Goal: Task Accomplishment & Management: Manage account settings

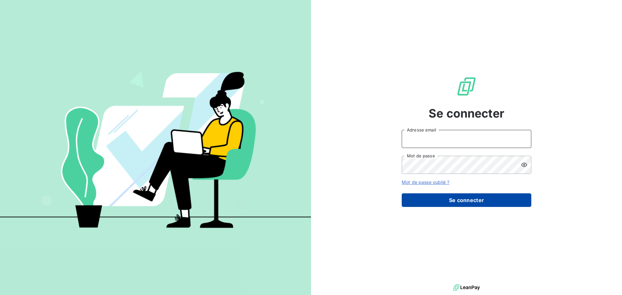
type input "[EMAIL_ADDRESS][DOMAIN_NAME]"
click at [475, 199] on button "Se connecter" at bounding box center [466, 200] width 130 height 14
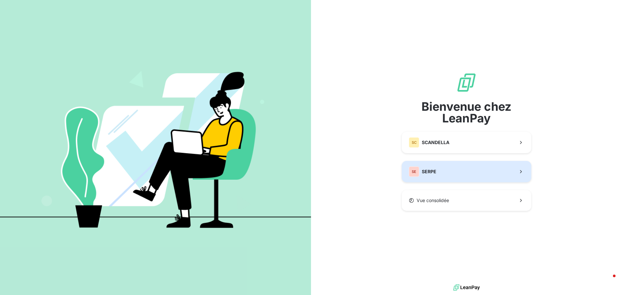
click at [440, 172] on button "SE SERPE" at bounding box center [466, 171] width 130 height 21
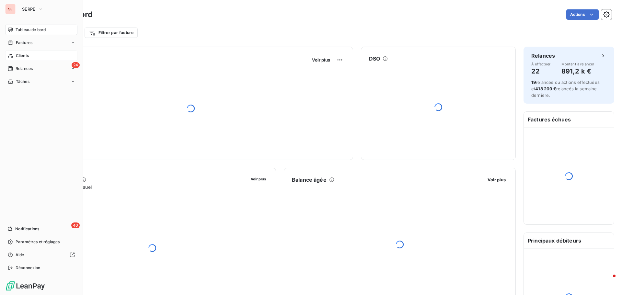
click at [29, 55] on span "Clients" at bounding box center [22, 56] width 13 height 6
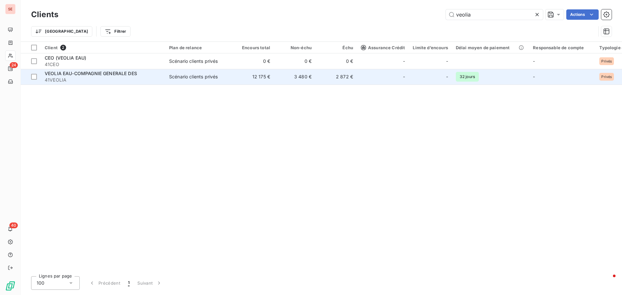
type input "veolia"
click at [132, 73] on span "VEOLIA EAU-COMPAGNIE GENERALE DES" at bounding box center [91, 74] width 92 height 6
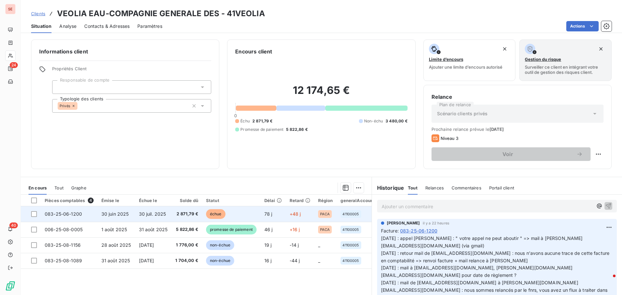
click at [112, 212] on span "30 juin 2025" at bounding box center [115, 214] width 28 height 6
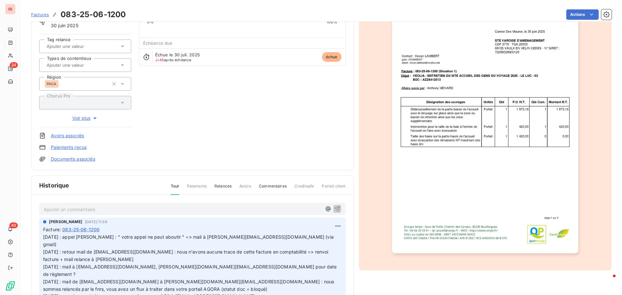
scroll to position [66, 0]
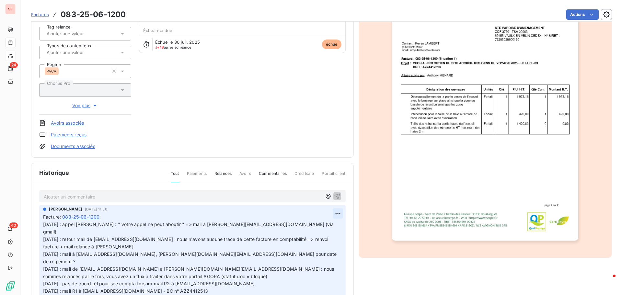
click at [332, 211] on html "SE 24 40 Factures 083-25-06-1200 Actions VEOLIA EAU-COMPAGNIE GENERALE DES 41VE…" at bounding box center [311, 147] width 622 height 295
click at [44, 223] on html "SE 24 40 Factures 083-25-06-1200 Actions VEOLIA EAU-COMPAGNIE GENERALE DES 41VE…" at bounding box center [311, 147] width 622 height 295
click at [43, 224] on span "[DATE] : appel [PERSON_NAME] : " votre appel ne peut aboutir " => mail à [PERSO…" at bounding box center [190, 257] width 295 height 72
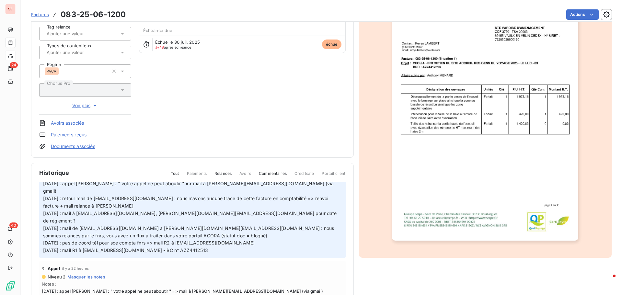
scroll to position [8, 0]
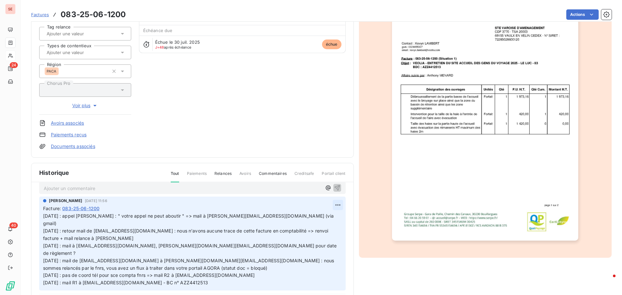
click at [332, 202] on html "SE 24 40 Factures 083-25-06-1200 Actions VEOLIA EAU-COMPAGNIE GENERALE DES 41VE…" at bounding box center [311, 147] width 622 height 295
click at [325, 217] on div "Editer" at bounding box center [315, 219] width 36 height 10
click at [44, 216] on span "[DATE] : appel [PERSON_NAME] : " votre appel ne peut aboutir " => mail à [PERSO…" at bounding box center [189, 249] width 292 height 72
click at [42, 215] on div "[PERSON_NAME] [DATE] 11:56 Facture : [PHONE_NUMBER] [DATE] : appel [PERSON_NAME…" at bounding box center [192, 244] width 306 height 94
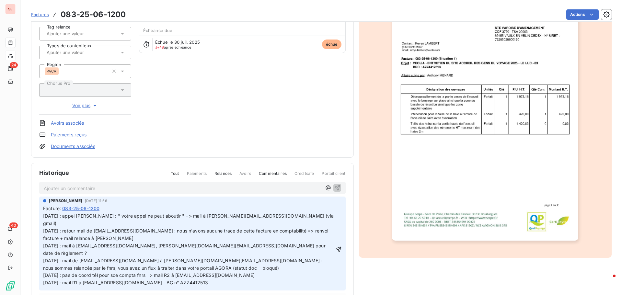
click at [43, 216] on span "[DATE] : appel [PERSON_NAME] : " votre appel ne peut aboutir " => mail à [PERSO…" at bounding box center [189, 249] width 292 height 72
click at [43, 216] on p "[DATE] : appel [PERSON_NAME] : " votre appel ne peut aboutir " => mail à [PERSO…" at bounding box center [188, 249] width 291 height 74
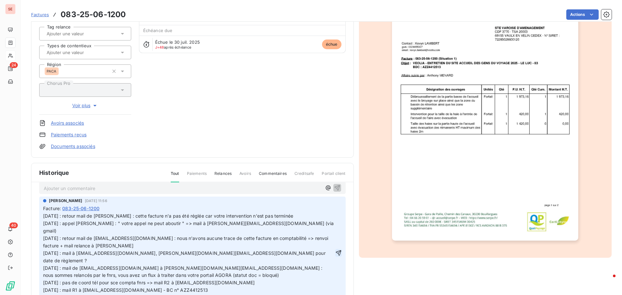
click at [335, 250] on icon "button" at bounding box center [338, 253] width 6 height 6
click at [566, 13] on html "SE 24 40 Factures 083-25-06-1200 Actions VEOLIA EAU-COMPAGNIE GENERALE DES 41VE…" at bounding box center [311, 147] width 622 height 295
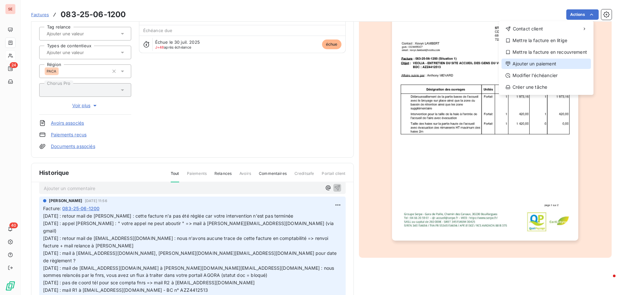
click at [553, 64] on div "Ajouter un paiement" at bounding box center [545, 64] width 89 height 10
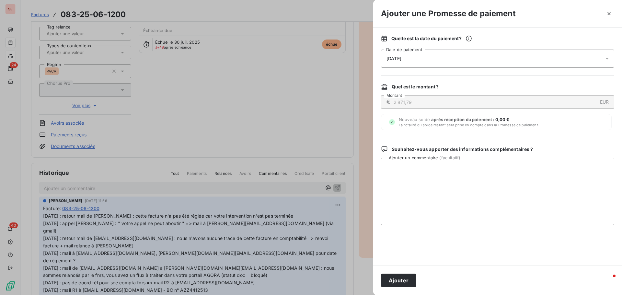
click at [609, 14] on icon "button" at bounding box center [608, 13] width 3 height 3
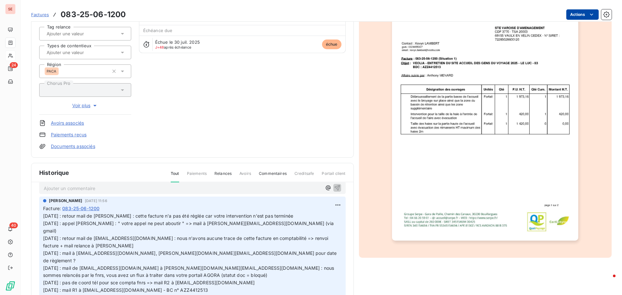
click at [571, 16] on html "SE 24 40 Factures 083-25-06-1200 Actions VEOLIA EAU-COMPAGNIE GENERALE DES 41VE…" at bounding box center [311, 147] width 622 height 295
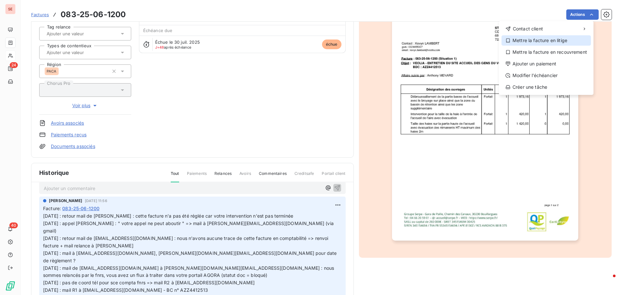
click at [560, 39] on div "Mettre la facture en litige" at bounding box center [545, 40] width 89 height 10
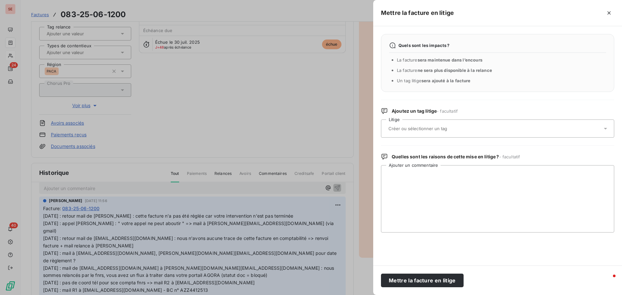
click at [417, 127] on input "text" at bounding box center [435, 129] width 94 height 6
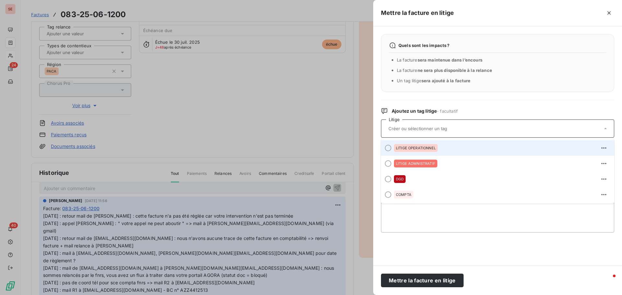
click at [417, 149] on span "LITIGE OPERATIONNEL" at bounding box center [416, 148] width 40 height 4
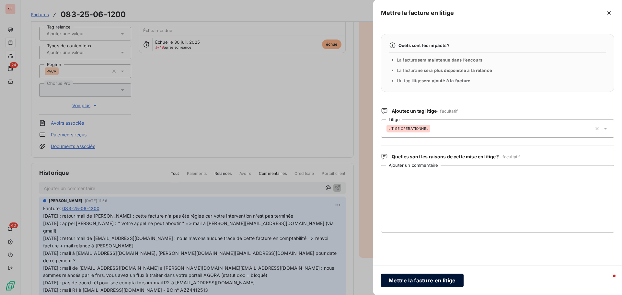
click at [426, 280] on button "Mettre la facture en litige" at bounding box center [422, 281] width 83 height 14
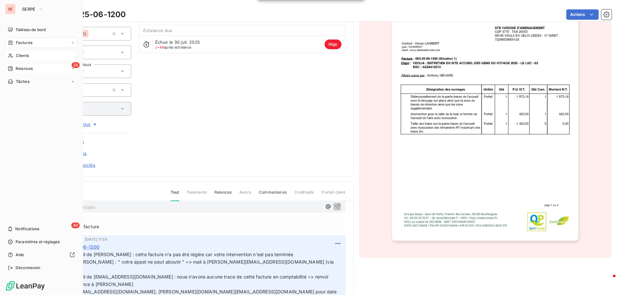
click at [27, 67] on span "Relances" at bounding box center [24, 69] width 17 height 6
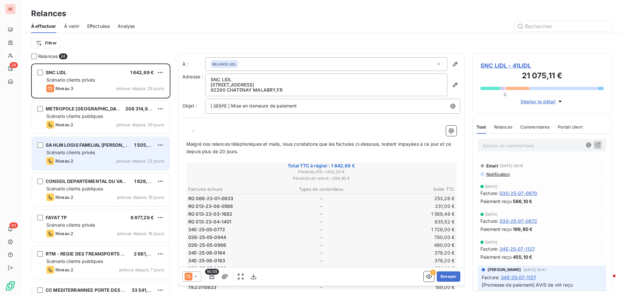
scroll to position [97, 0]
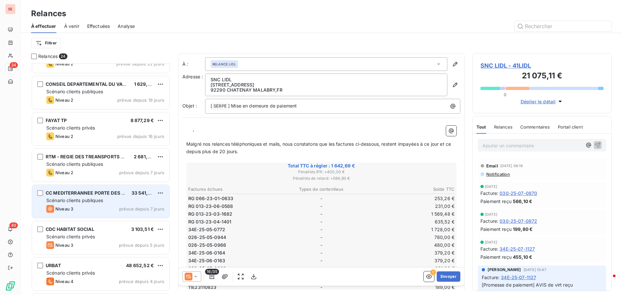
click at [97, 197] on div "CC MEDITERRANNEE PORTE DES MAURES 33 541,00 € Scénario clients publiques Niveau…" at bounding box center [100, 201] width 137 height 33
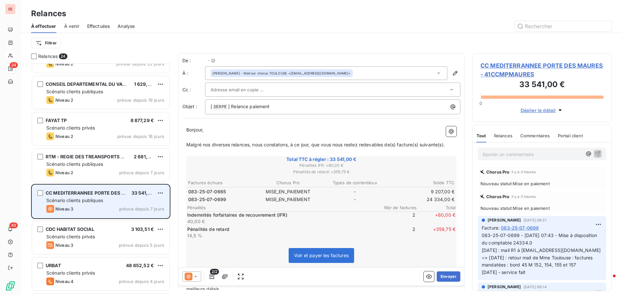
scroll to position [227, 134]
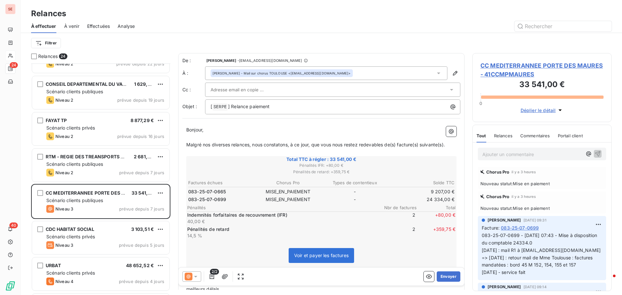
click at [499, 67] on span "CC MEDITERRANNEE PORTE DES MAURES - 41CCMPMAURES" at bounding box center [541, 69] width 123 height 17
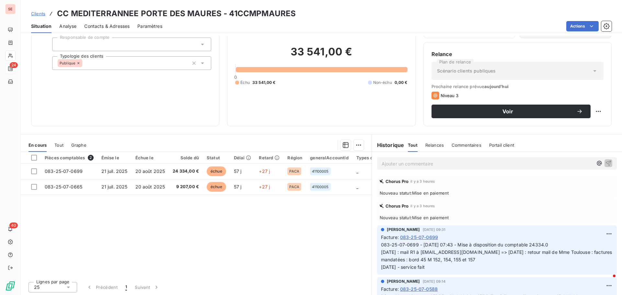
scroll to position [44, 0]
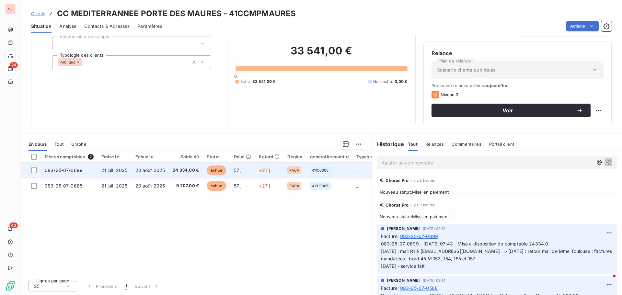
click at [182, 169] on span "24 334,00 €" at bounding box center [186, 170] width 26 height 6
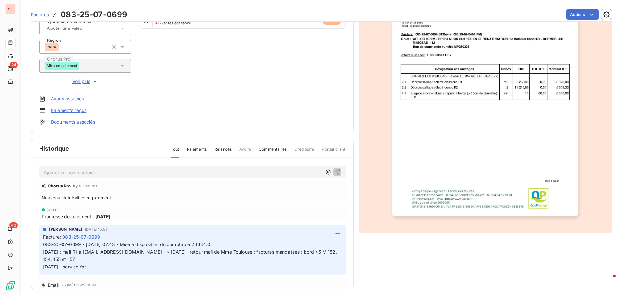
scroll to position [95, 0]
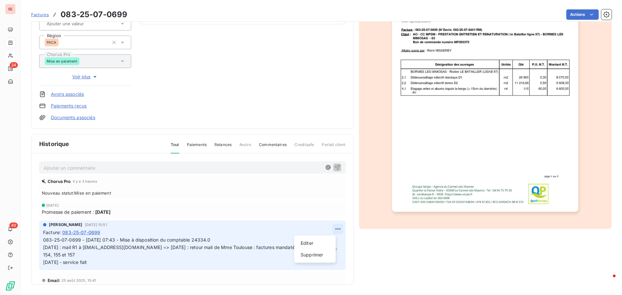
click at [333, 228] on html "SE 24 40 Factures 083-25-07-0699 Actions CC MEDITERRANNEE PORTE DES MAURES 41CC…" at bounding box center [311, 147] width 622 height 295
click at [322, 240] on div "Editer" at bounding box center [315, 243] width 36 height 10
click at [44, 239] on span "083-25-07-0699 - [DATE] 07:43 - Mise à disposition du comptable 24334.0 [DATE] …" at bounding box center [185, 251] width 285 height 28
click at [44, 239] on p "083-25-07-0699 - [DATE] 07:43 - Mise à disposition du comptable 24334.0 [DATE] …" at bounding box center [188, 251] width 290 height 30
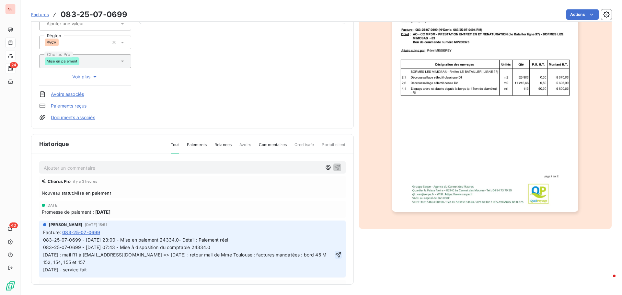
click at [335, 254] on icon "button" at bounding box center [338, 255] width 6 height 6
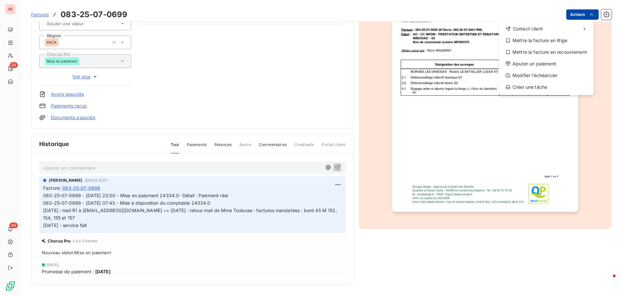
click at [569, 9] on html "SE 24 40 Factures [PHONE_NUMBER] Actions Contact client Mettre la facture en li…" at bounding box center [311, 147] width 622 height 295
click at [556, 62] on div "Ajouter un paiement" at bounding box center [545, 64] width 89 height 10
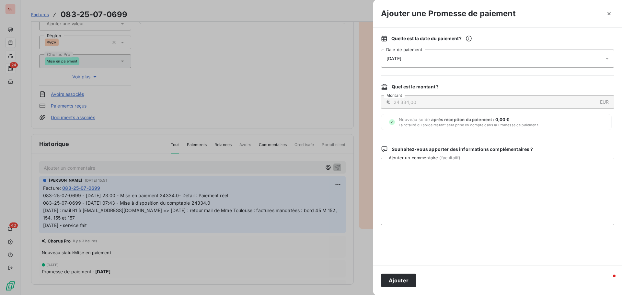
click at [388, 58] on span "[DATE]" at bounding box center [393, 58] width 15 height 5
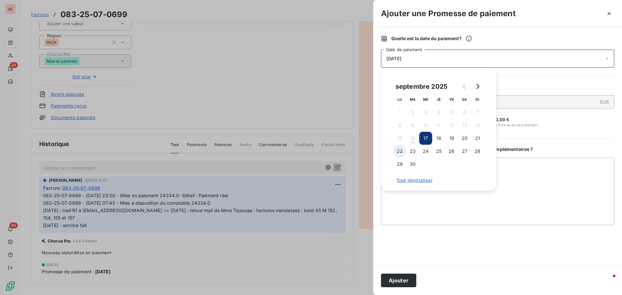
click at [400, 152] on button "22" at bounding box center [399, 151] width 13 height 13
click at [401, 279] on button "Ajouter" at bounding box center [398, 281] width 35 height 14
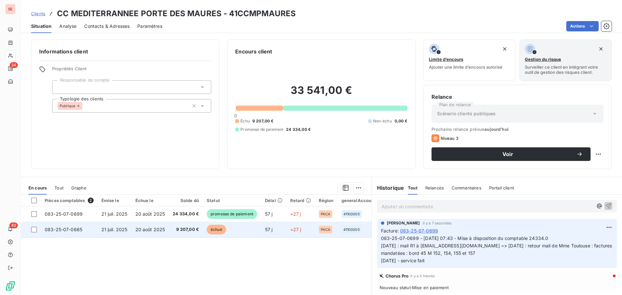
click at [131, 227] on td "20 août 2025" at bounding box center [150, 230] width 38 height 16
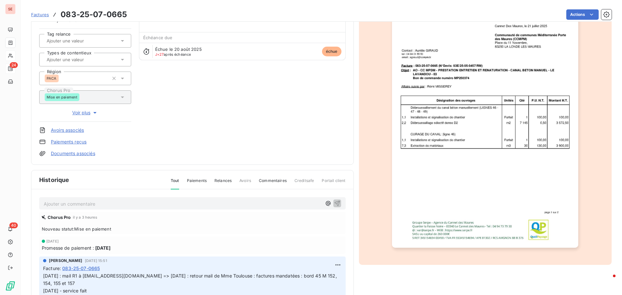
scroll to position [65, 0]
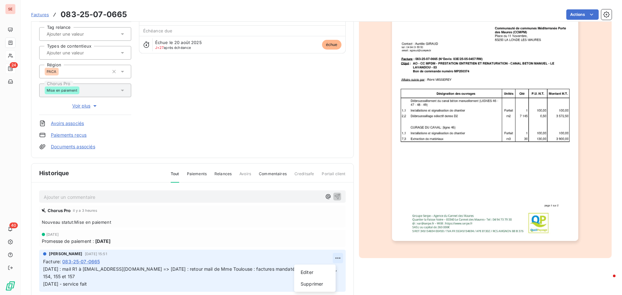
click at [331, 260] on html "SE 24 40 Factures 083-25-07-0665 Actions CC MEDITERRANNEE PORTE DES MAURES 41CC…" at bounding box center [311, 147] width 622 height 295
click at [306, 273] on div "Editer" at bounding box center [315, 272] width 36 height 10
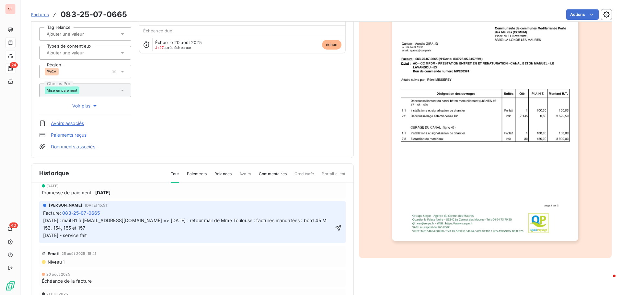
click at [44, 221] on span "[DATE] : mail R1 à [EMAIL_ADDRESS][DOMAIN_NAME] => [DATE] : retour mail de Mme …" at bounding box center [185, 228] width 285 height 20
click at [44, 221] on p "[DATE] : mail R1 à [EMAIL_ADDRESS][DOMAIN_NAME] => [DATE] : retour mail de Mme …" at bounding box center [188, 228] width 290 height 22
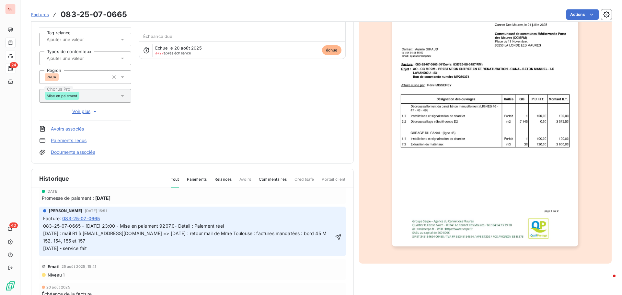
scroll to position [65, 0]
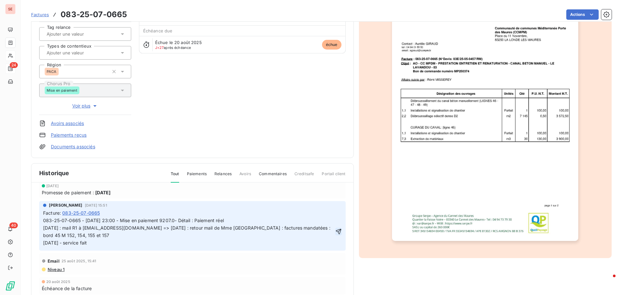
click at [335, 232] on icon "button" at bounding box center [338, 232] width 6 height 6
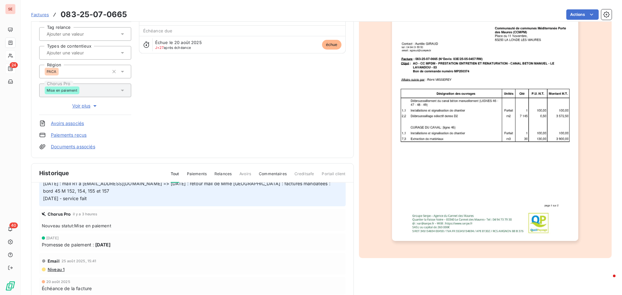
scroll to position [4, 0]
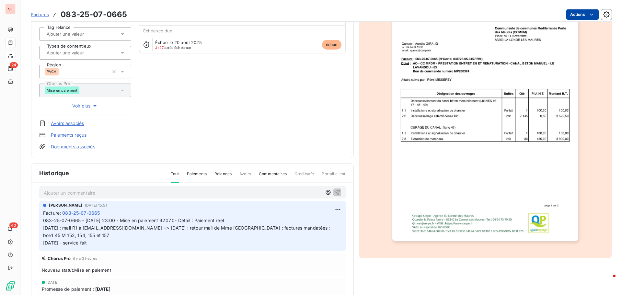
click at [571, 11] on html "SE 24 40 Factures 083-25-07-0665 Actions CC MEDITERRANNEE PORTE DES MAURES 41CC…" at bounding box center [311, 147] width 622 height 295
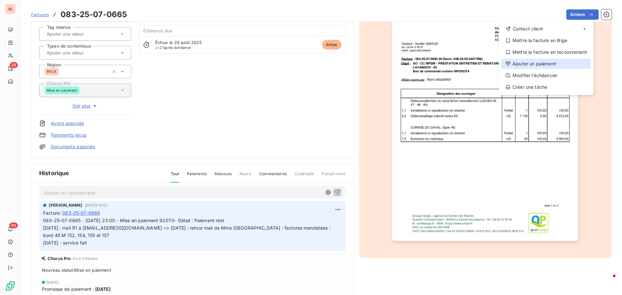
click at [549, 65] on div "Ajouter un paiement" at bounding box center [545, 64] width 89 height 10
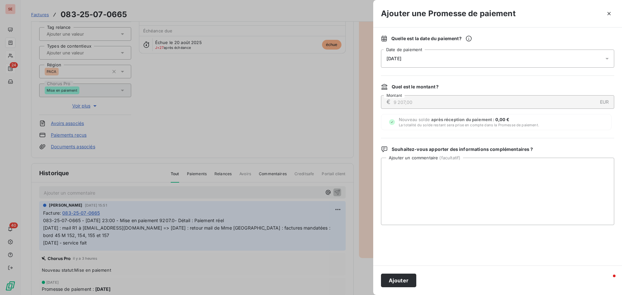
click at [418, 59] on div "[DATE]" at bounding box center [497, 59] width 233 height 18
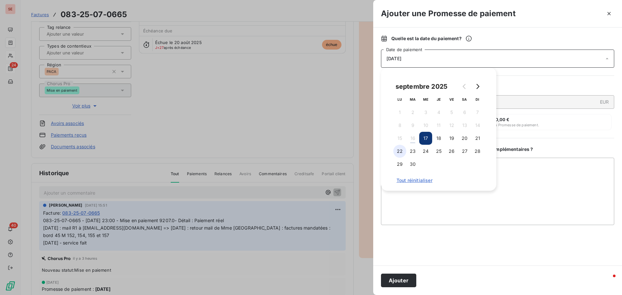
click at [399, 151] on button "22" at bounding box center [399, 151] width 13 height 13
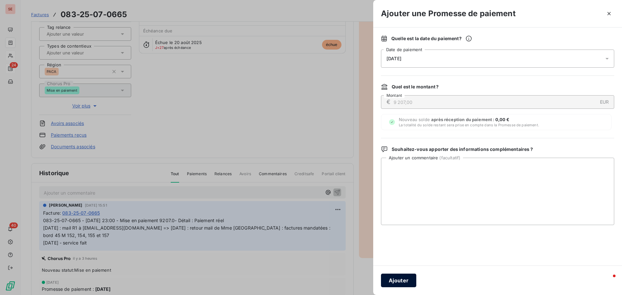
click at [396, 281] on button "Ajouter" at bounding box center [398, 281] width 35 height 14
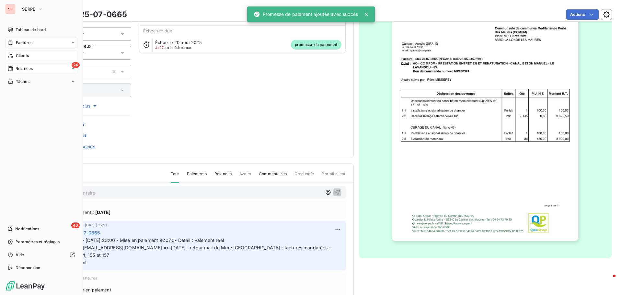
click at [28, 68] on span "Relances" at bounding box center [24, 69] width 17 height 6
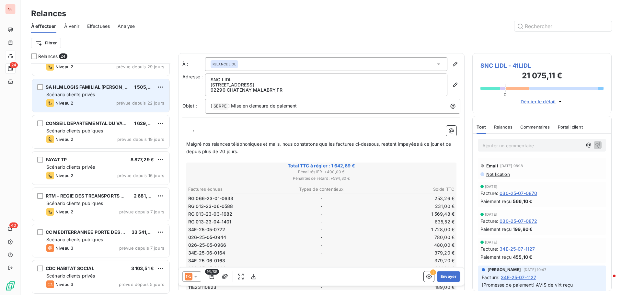
scroll to position [65, 0]
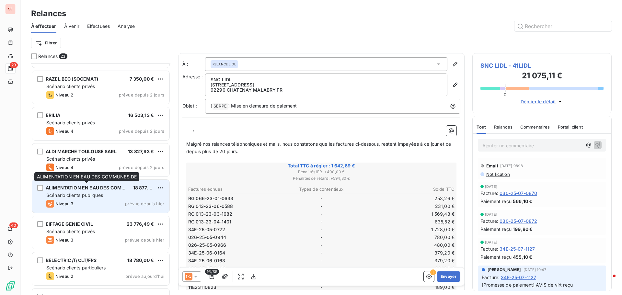
scroll to position [389, 0]
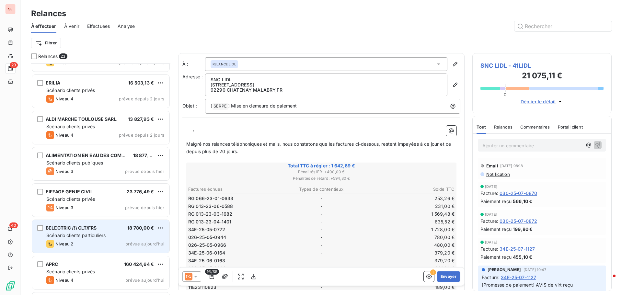
click at [95, 232] on div "BELECTRIC /!\ CLT/FRS 18 780,00 € Scénario clients particuliers Niveau 2 prévue…" at bounding box center [100, 236] width 137 height 33
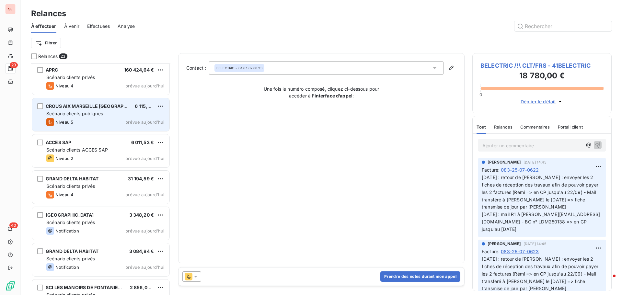
scroll to position [603, 0]
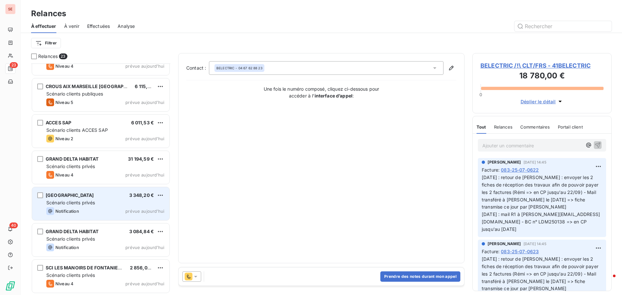
click at [96, 195] on div "[GEOGRAPHIC_DATA] 3 348,20 €" at bounding box center [105, 195] width 118 height 6
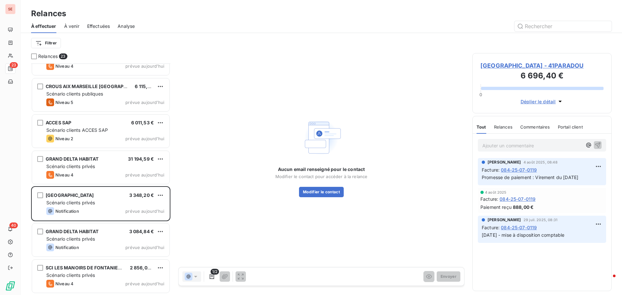
click at [516, 66] on span "[GEOGRAPHIC_DATA] - 41PARADOU" at bounding box center [541, 65] width 123 height 9
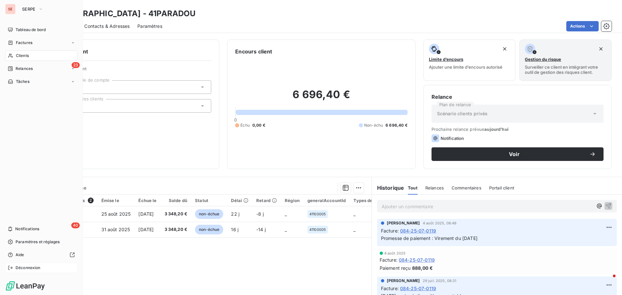
click at [26, 268] on span "Déconnexion" at bounding box center [28, 268] width 25 height 6
